Goal: Obtain resource: Download file/media

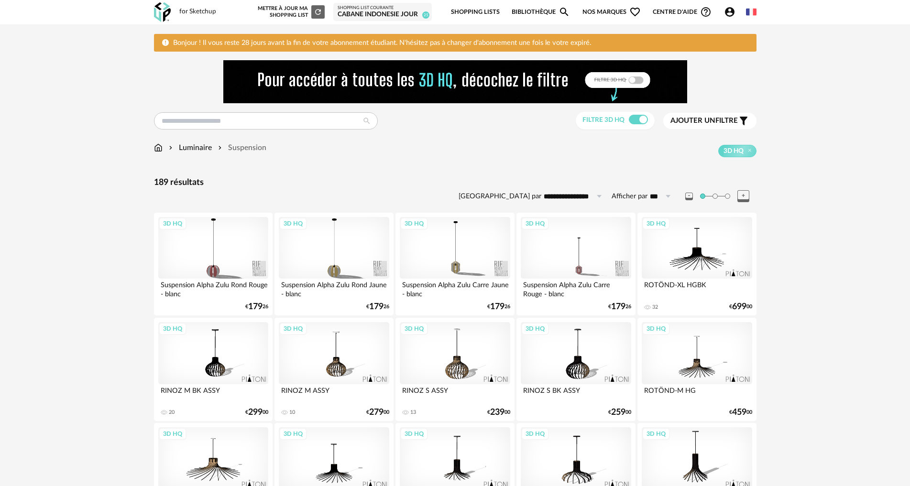
scroll to position [696, 0]
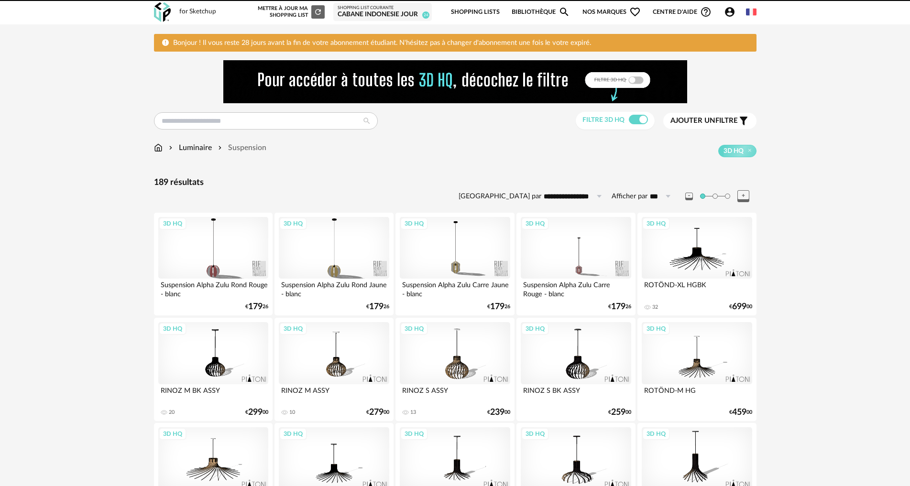
click at [155, 145] on img at bounding box center [158, 147] width 9 height 11
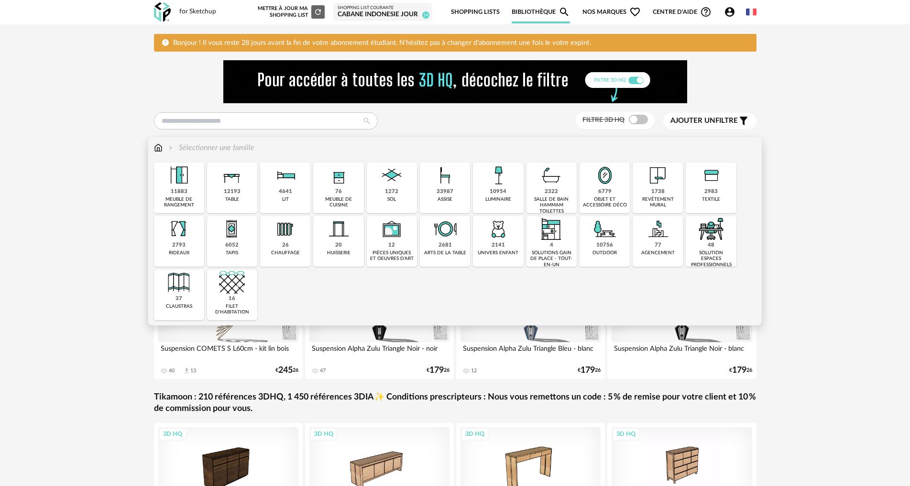
click at [238, 247] on div "6052" at bounding box center [231, 245] width 13 height 7
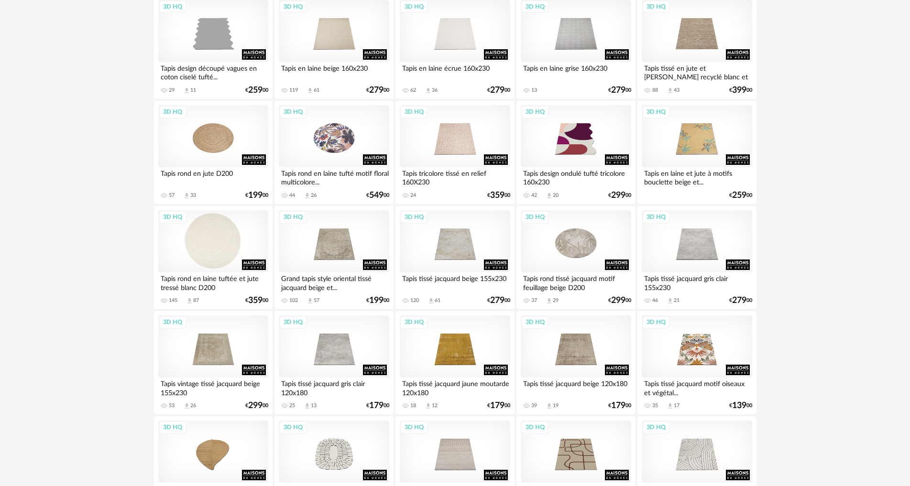
scroll to position [430, 0]
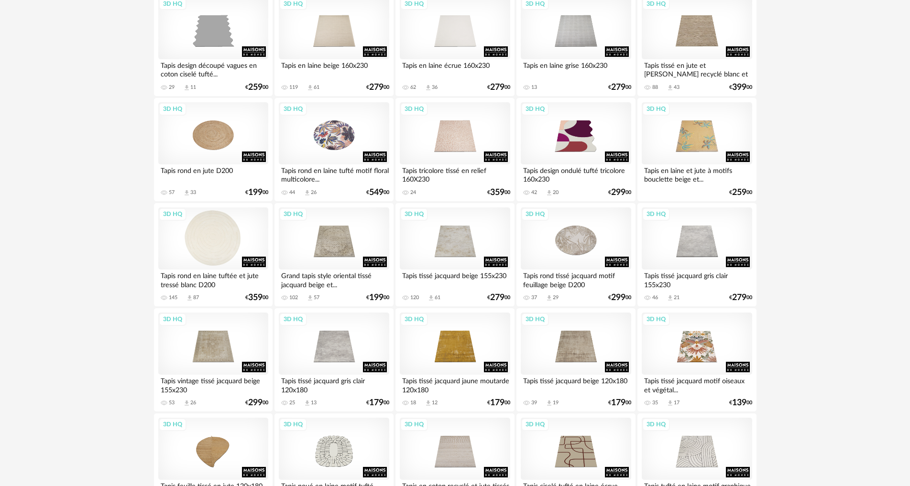
click at [206, 239] on div "3D HQ" at bounding box center [213, 239] width 110 height 62
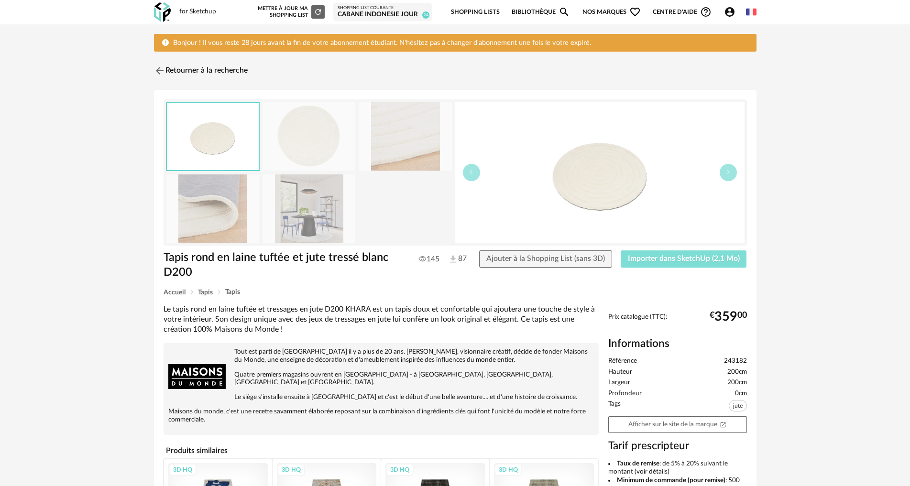
click at [712, 262] on span "Importer dans SketchUp (2,1 Mo)" at bounding box center [684, 259] width 112 height 8
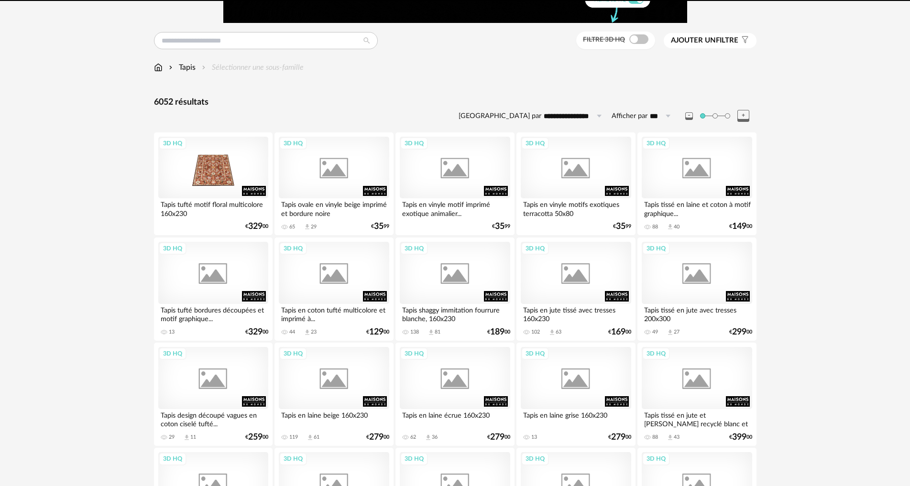
scroll to position [599, 0]
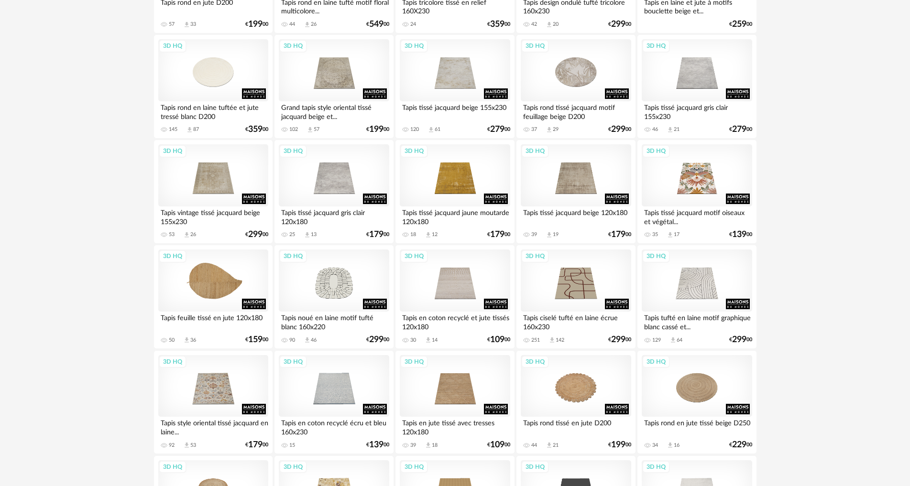
click at [235, 281] on div "3D HQ" at bounding box center [213, 281] width 110 height 62
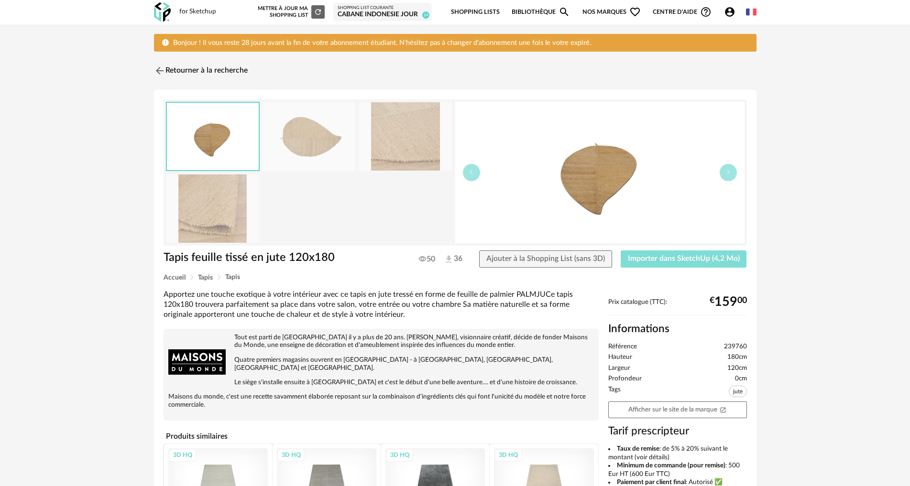
click at [667, 261] on span "Importer dans SketchUp (4,2 Mo)" at bounding box center [684, 259] width 112 height 8
click at [157, 66] on img at bounding box center [159, 71] width 14 height 14
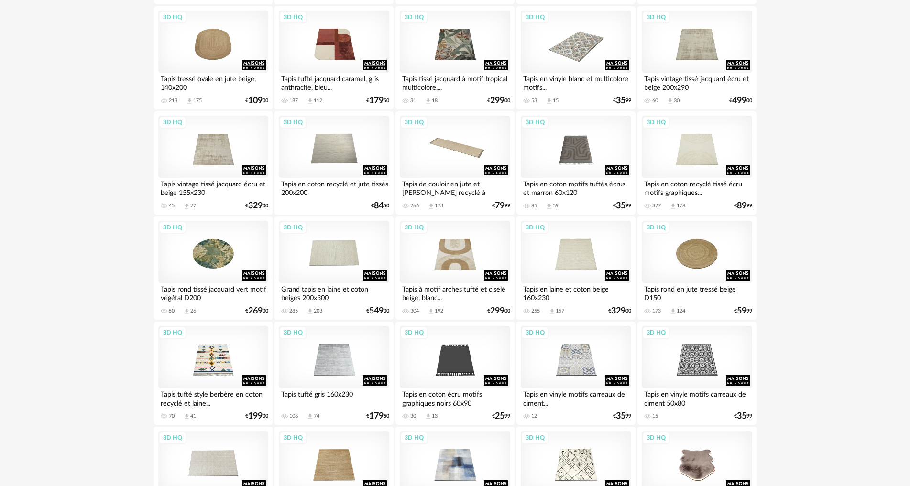
scroll to position [1365, 0]
click at [700, 246] on div "3D HQ" at bounding box center [697, 251] width 110 height 62
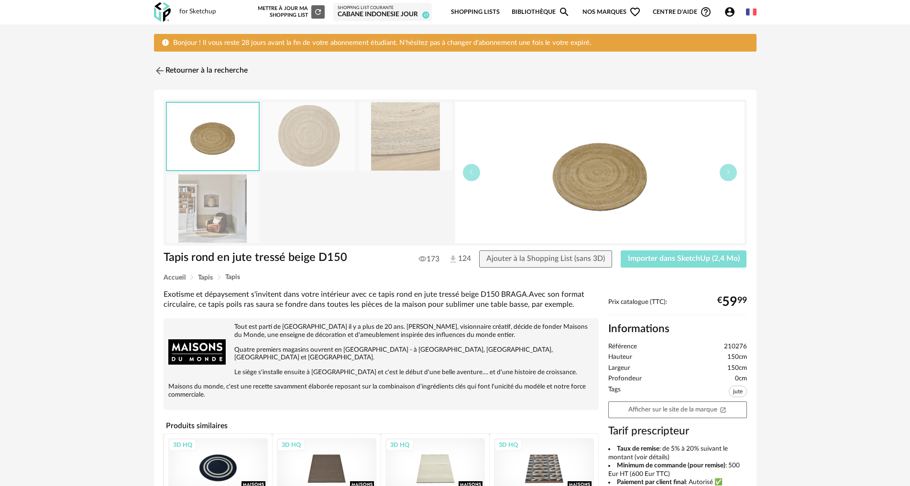
click at [693, 259] on span "Importer dans SketchUp (2,4 Mo)" at bounding box center [684, 259] width 112 height 8
click at [156, 69] on img at bounding box center [159, 71] width 14 height 14
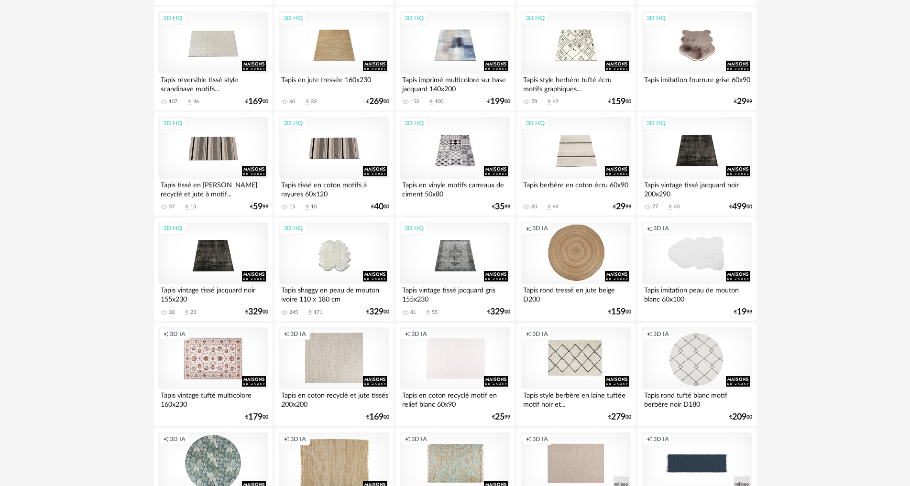
scroll to position [1844, 0]
